Goal: Task Accomplishment & Management: Use online tool/utility

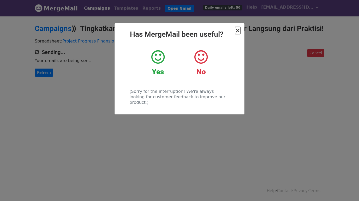
click at [239, 31] on span "×" at bounding box center [237, 30] width 5 height 7
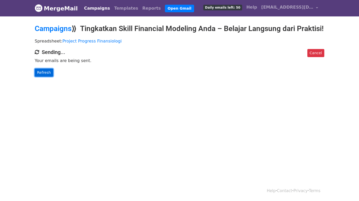
click at [40, 77] on link "Refresh" at bounding box center [44, 73] width 19 height 8
